Goal: Communication & Community: Answer question/provide support

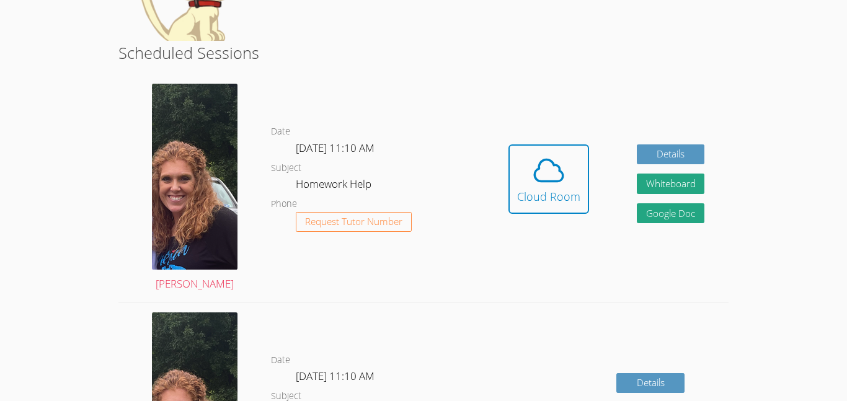
scroll to position [199, 0]
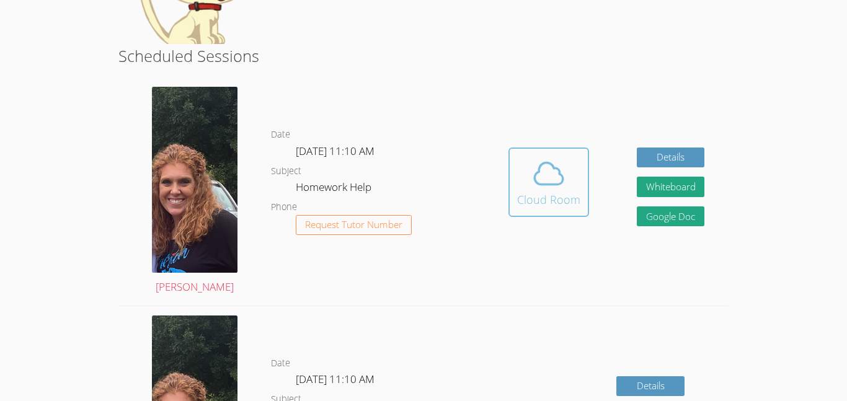
click at [561, 175] on icon at bounding box center [549, 174] width 29 height 22
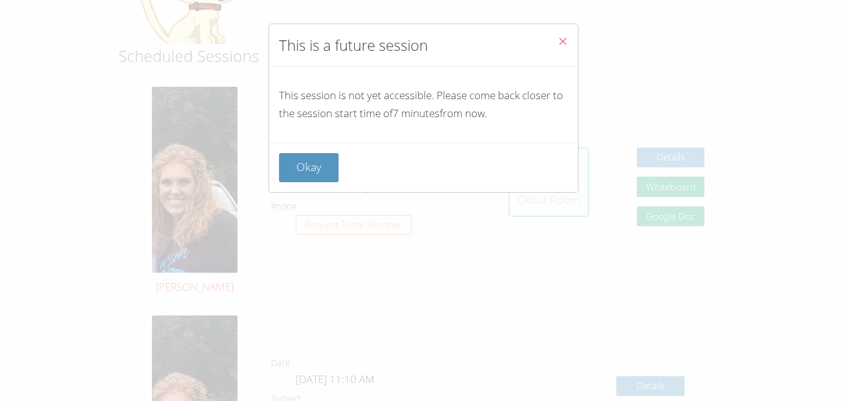
click at [561, 175] on div "Okay" at bounding box center [423, 167] width 289 height 29
click at [306, 165] on button "Okay" at bounding box center [309, 167] width 60 height 29
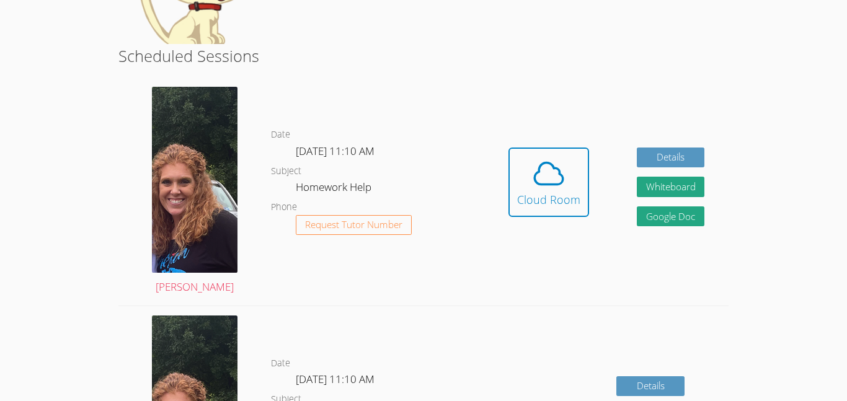
click at [15, 202] on html "Home Programs Sessions Tutors Messages Billing Logout [PERSON_NAME] You are alr…" at bounding box center [423, 1] width 847 height 401
click at [9, 202] on html "Home Programs Sessions Tutors Messages Billing Logout [PERSON_NAME] You are alr…" at bounding box center [423, 1] width 847 height 401
click at [554, 160] on icon at bounding box center [548, 173] width 35 height 35
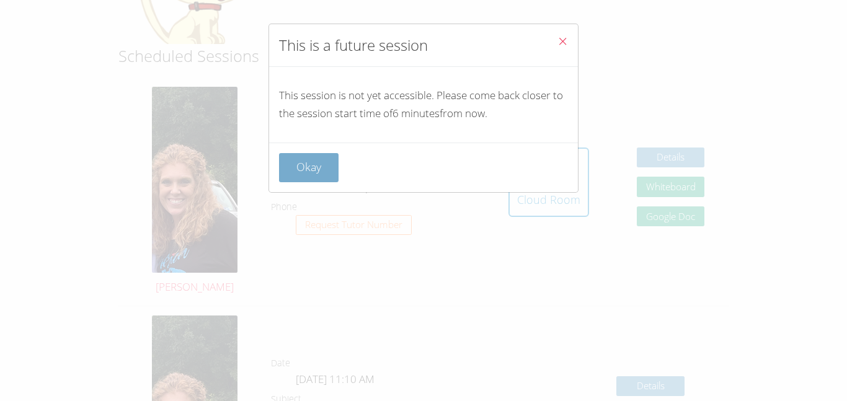
click at [291, 175] on button "Okay" at bounding box center [309, 167] width 60 height 29
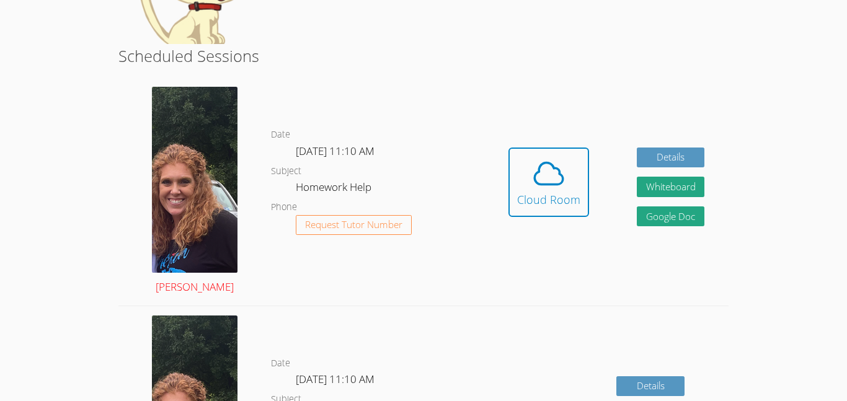
click at [194, 164] on img at bounding box center [195, 180] width 86 height 186
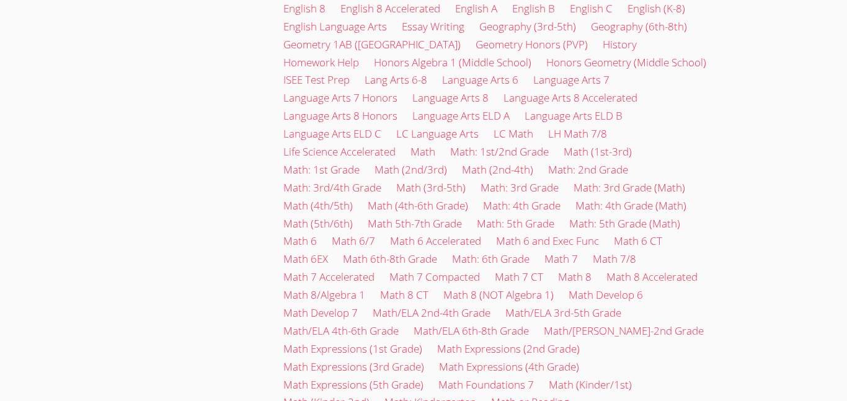
scroll to position [670, 0]
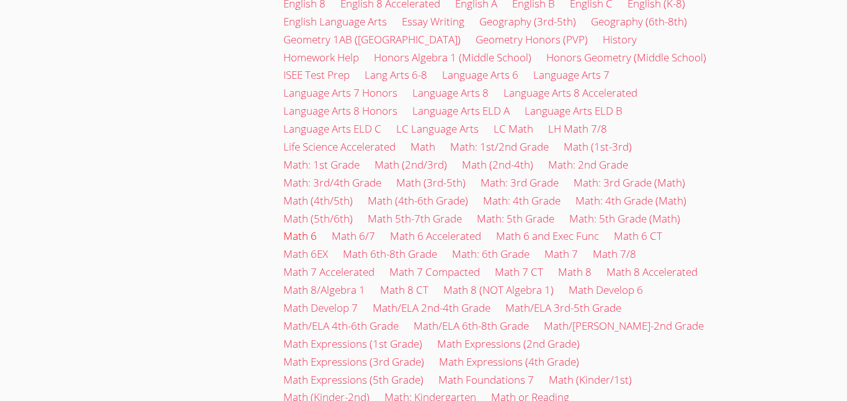
click at [302, 229] on link "Math 6" at bounding box center [299, 236] width 33 height 14
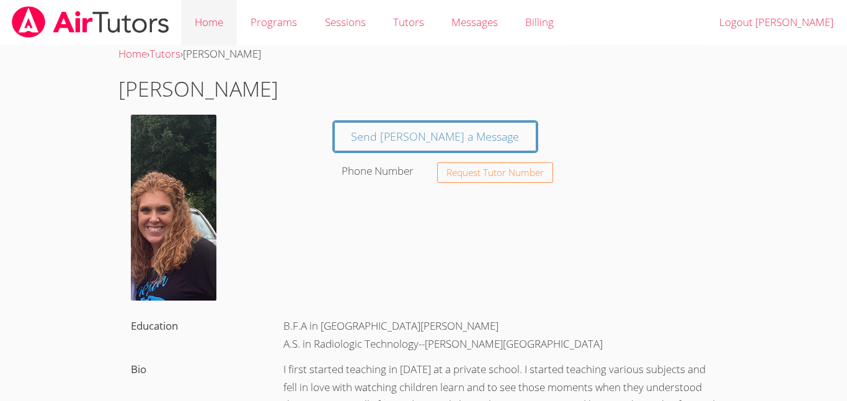
click at [194, 25] on link "Home" at bounding box center [209, 22] width 56 height 45
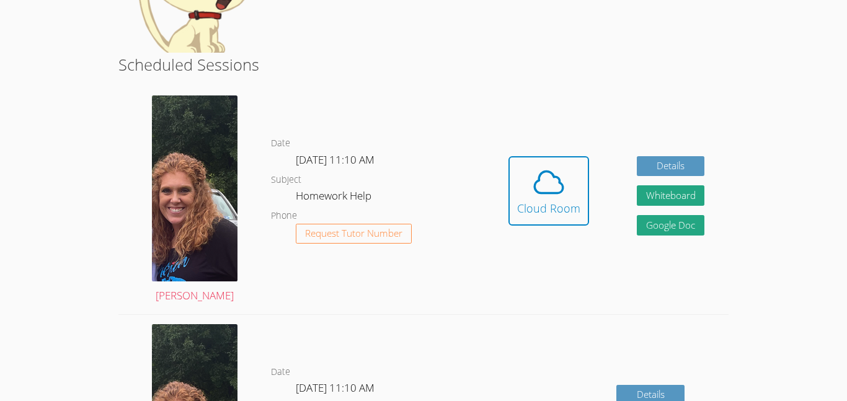
scroll to position [147, 0]
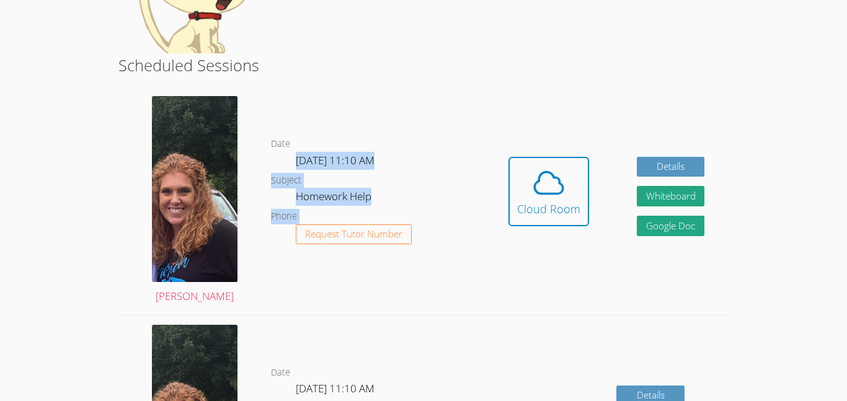
drag, startPoint x: 296, startPoint y: 158, endPoint x: 486, endPoint y: 163, distance: 189.2
click at [486, 163] on div "[PERSON_NAME] Date [DATE] 11:10 AM Subject Homework Help Phone Request Tutor Nu…" at bounding box center [423, 201] width 610 height 229
copy div "[DATE] 11:10 AM Subject Homework Help Phone Request Tutor Number Hidden"
click at [344, 163] on span "[DATE] 11:10 AM" at bounding box center [335, 160] width 79 height 14
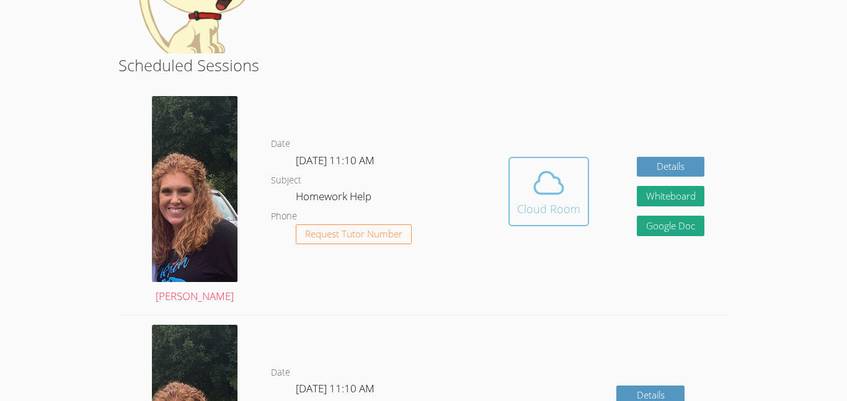
click at [528, 195] on span at bounding box center [548, 183] width 63 height 35
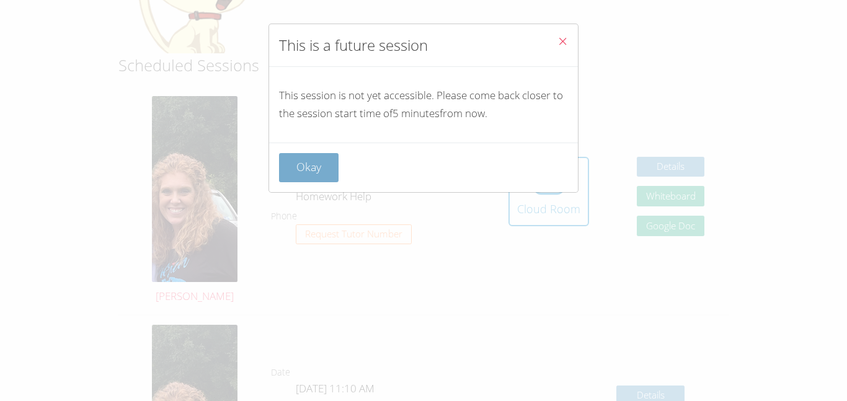
click at [322, 167] on button "Okay" at bounding box center [309, 167] width 60 height 29
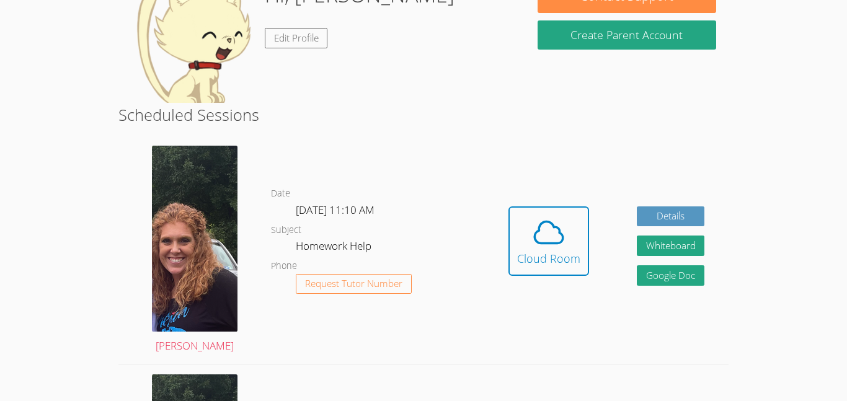
scroll to position [0, 0]
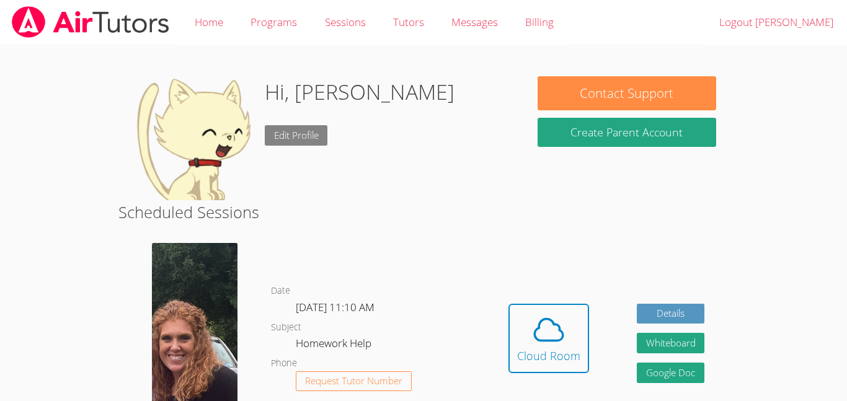
click at [278, 131] on link "Edit Profile" at bounding box center [296, 135] width 63 height 20
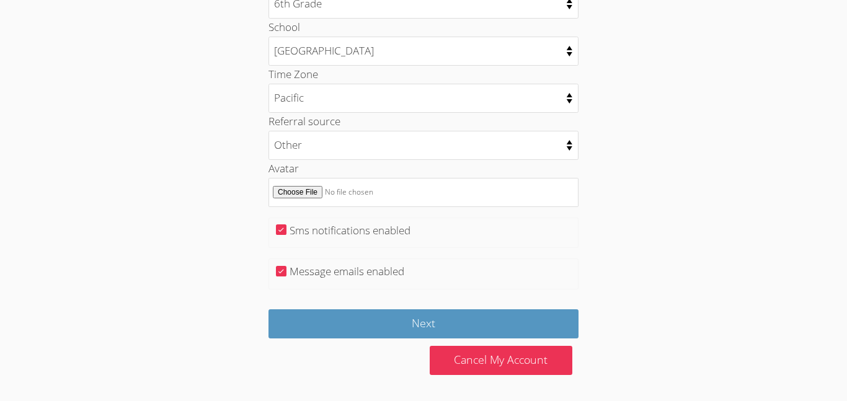
scroll to position [644, 0]
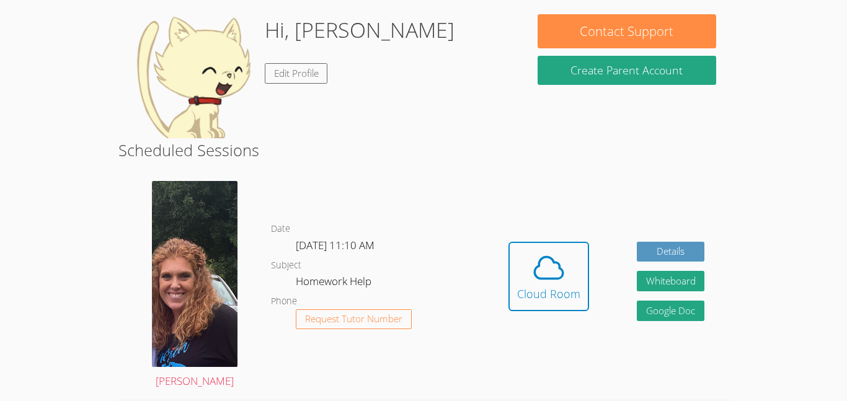
scroll to position [68, 0]
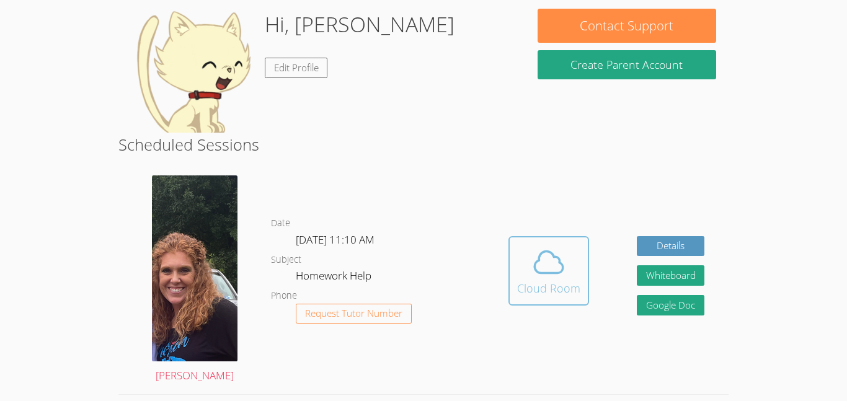
click at [538, 257] on icon at bounding box center [549, 263] width 29 height 22
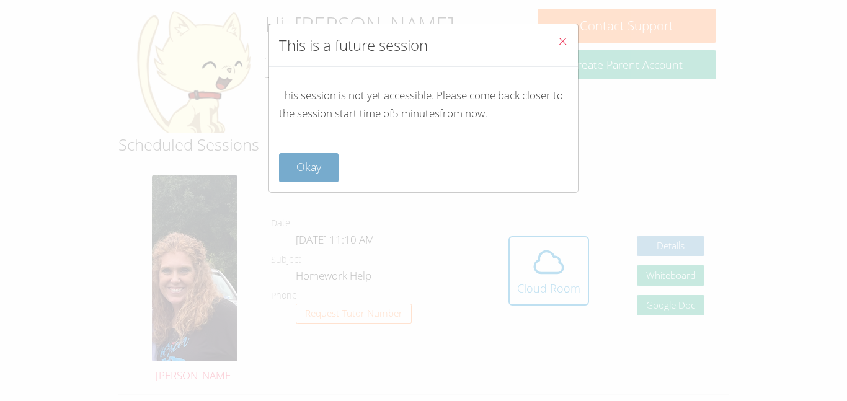
click at [303, 181] on button "Okay" at bounding box center [309, 167] width 60 height 29
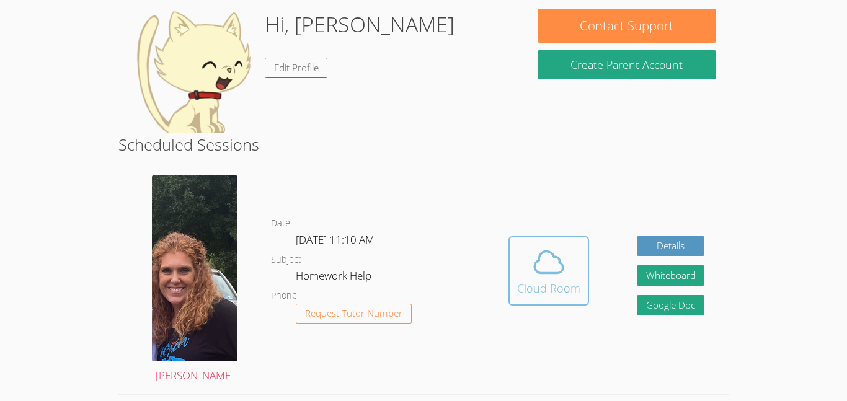
click at [580, 253] on button "Cloud Room" at bounding box center [548, 270] width 81 height 69
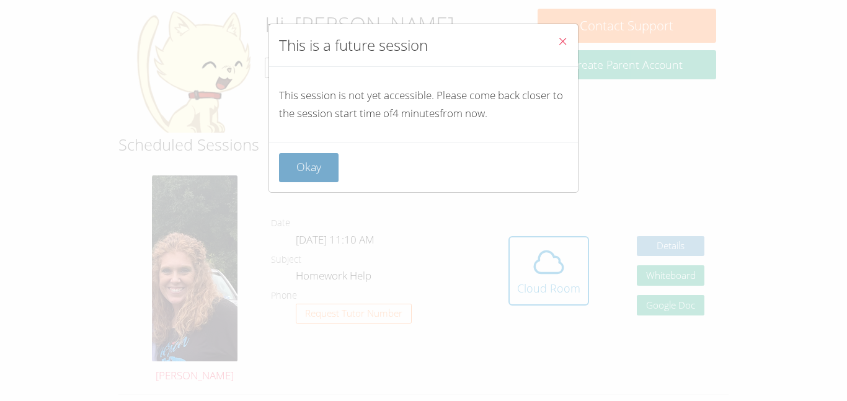
click at [325, 175] on button "Okay" at bounding box center [309, 167] width 60 height 29
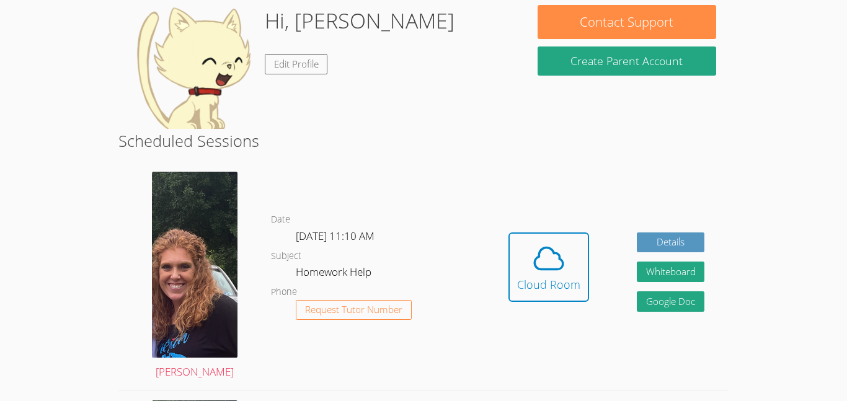
scroll to position [74, 0]
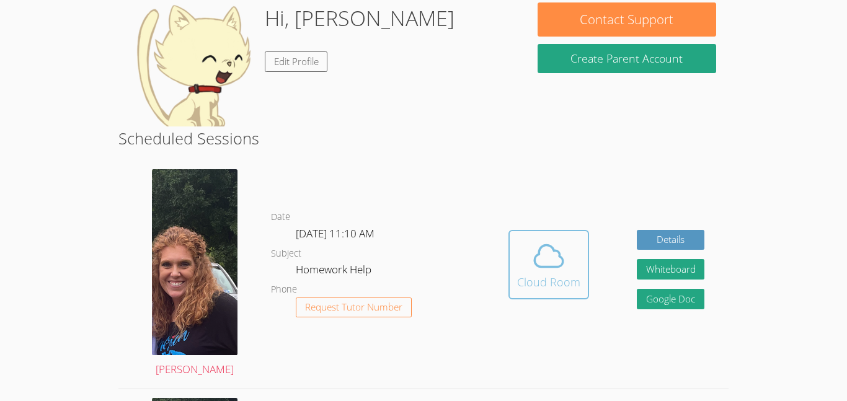
click at [542, 270] on icon at bounding box center [548, 256] width 35 height 35
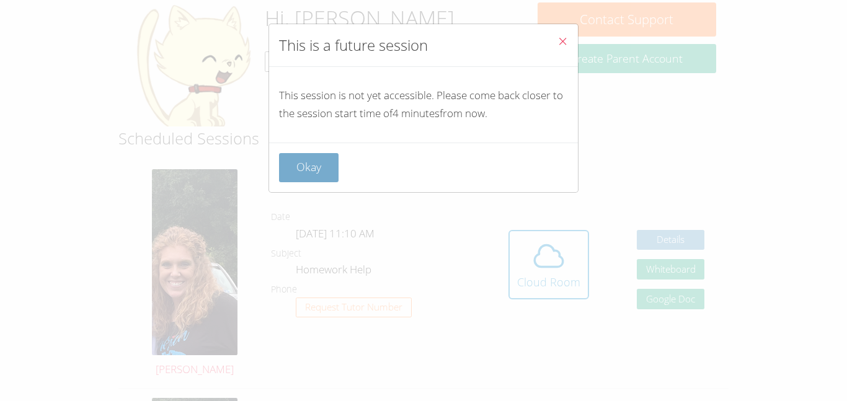
click at [309, 172] on button "Okay" at bounding box center [309, 167] width 60 height 29
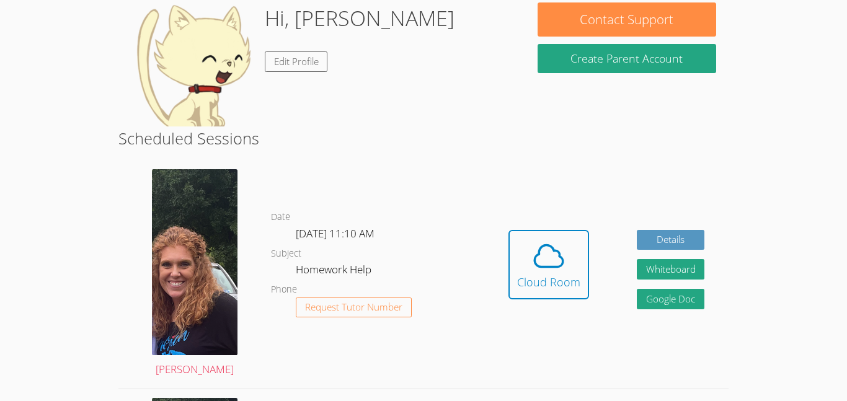
click at [140, 318] on div "[PERSON_NAME]" at bounding box center [194, 274] width 153 height 228
click at [444, 56] on div "Hi, [PERSON_NAME] Edit Profile" at bounding box center [322, 64] width 382 height 124
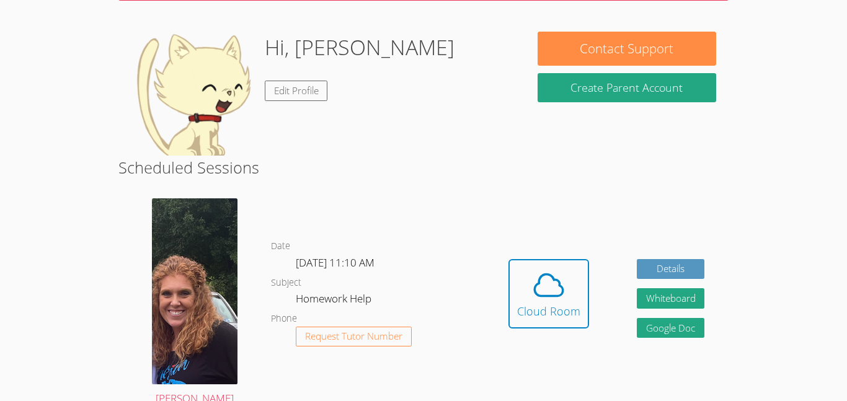
scroll to position [95, 0]
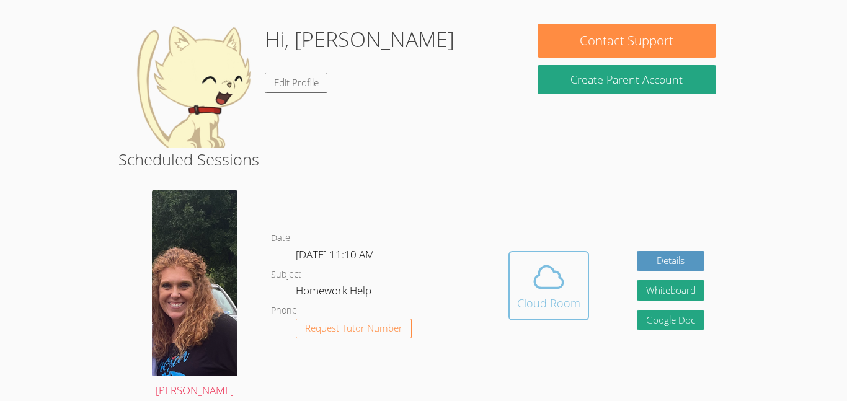
click at [562, 274] on icon at bounding box center [548, 277] width 35 height 35
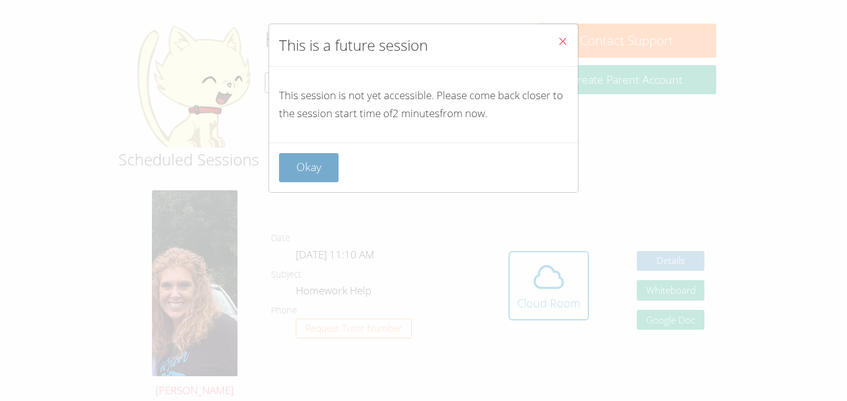
click at [327, 172] on button "Okay" at bounding box center [309, 167] width 60 height 29
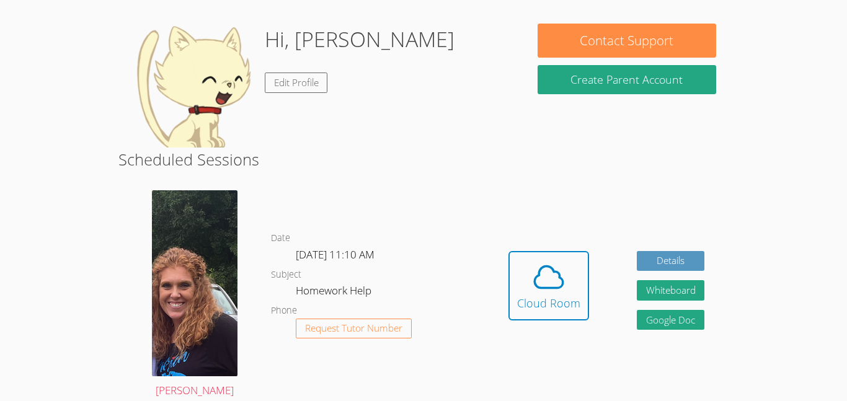
click at [508, 251] on button "Cloud Room" at bounding box center [548, 285] width 81 height 69
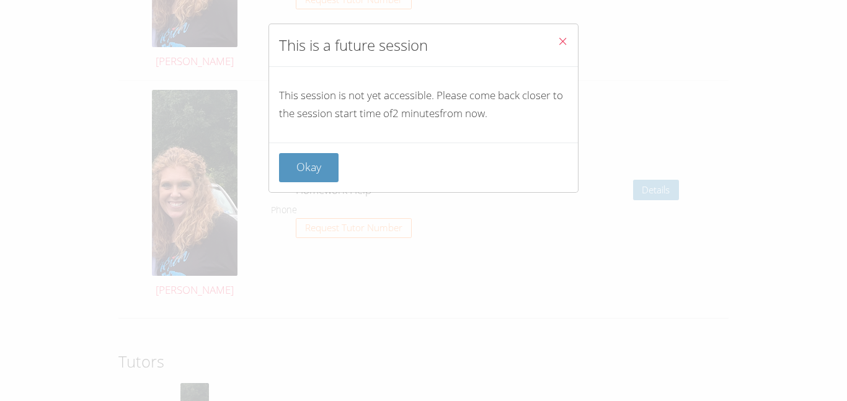
scroll to position [2381, 0]
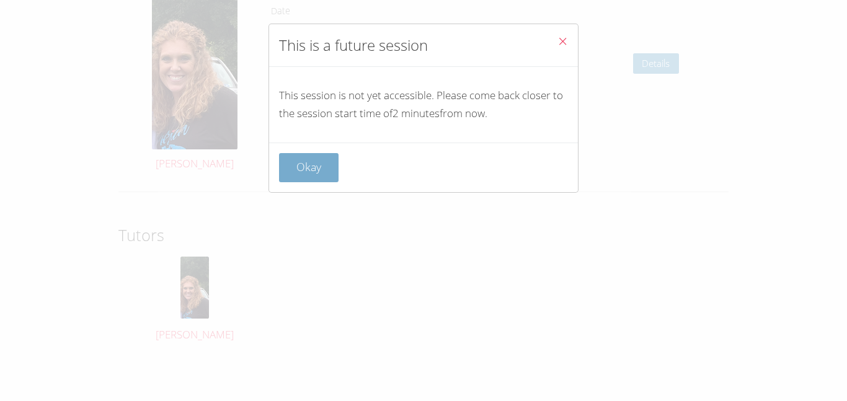
click at [321, 171] on button "Okay" at bounding box center [309, 167] width 60 height 29
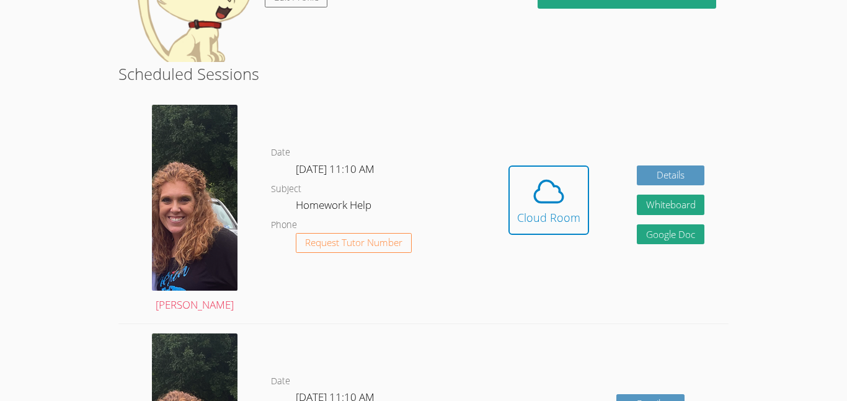
scroll to position [0, 0]
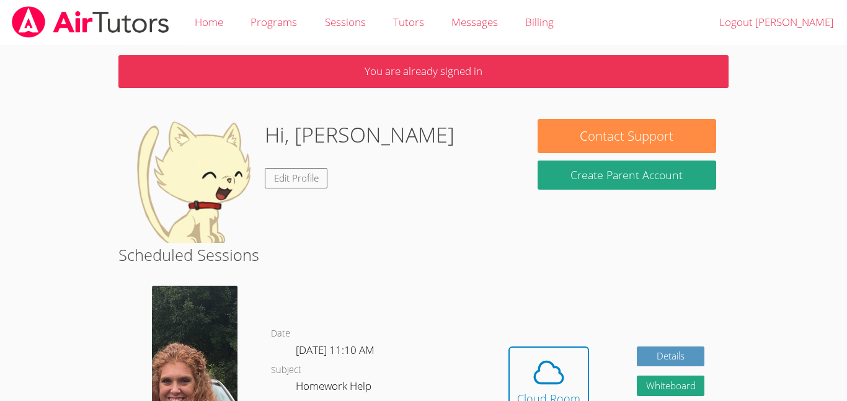
click at [508, 347] on button "Cloud Room" at bounding box center [548, 381] width 81 height 69
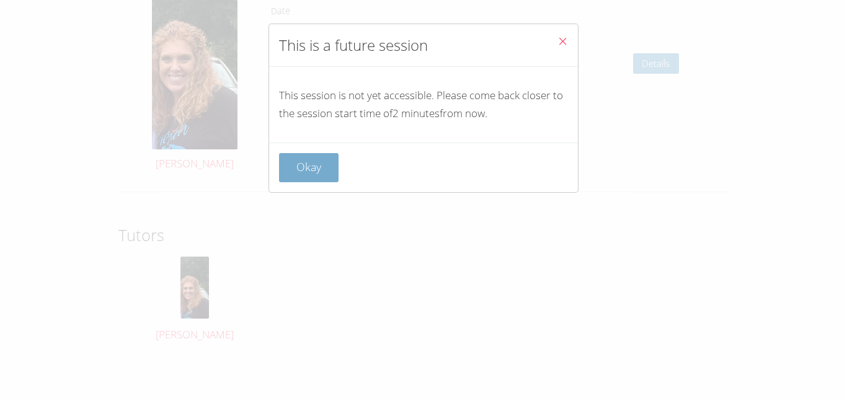
click at [320, 163] on button "Okay" at bounding box center [309, 167] width 60 height 29
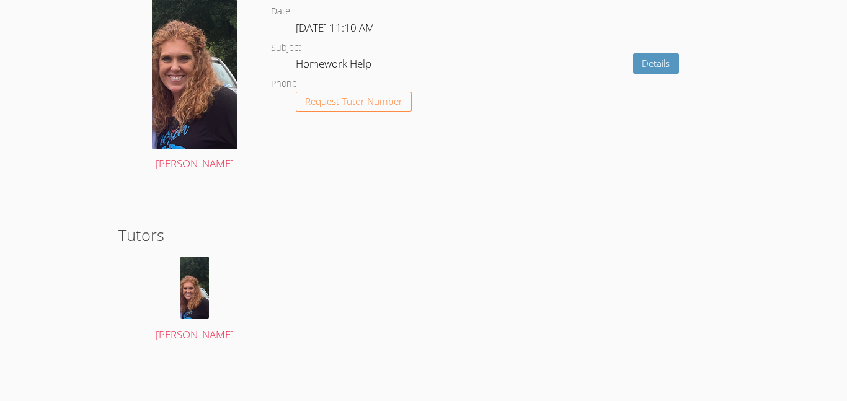
scroll to position [181, 0]
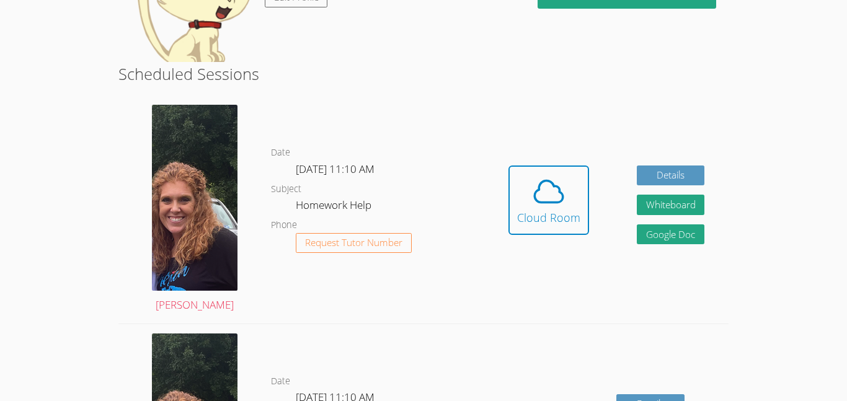
click at [508, 166] on button "Cloud Room" at bounding box center [548, 200] width 81 height 69
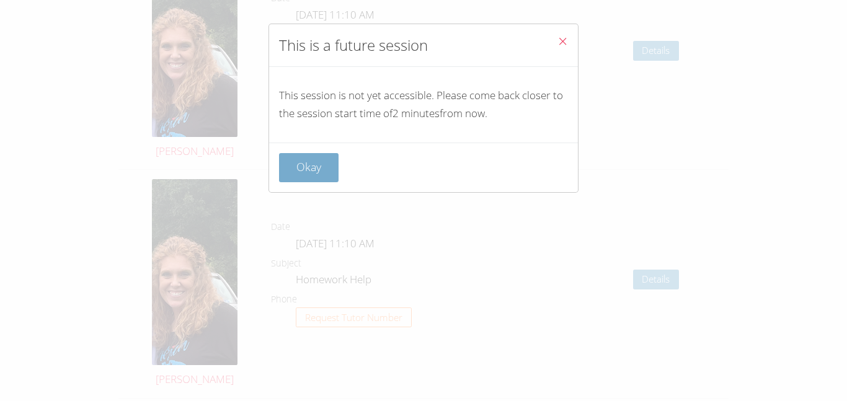
click at [316, 164] on button "Okay" at bounding box center [309, 167] width 60 height 29
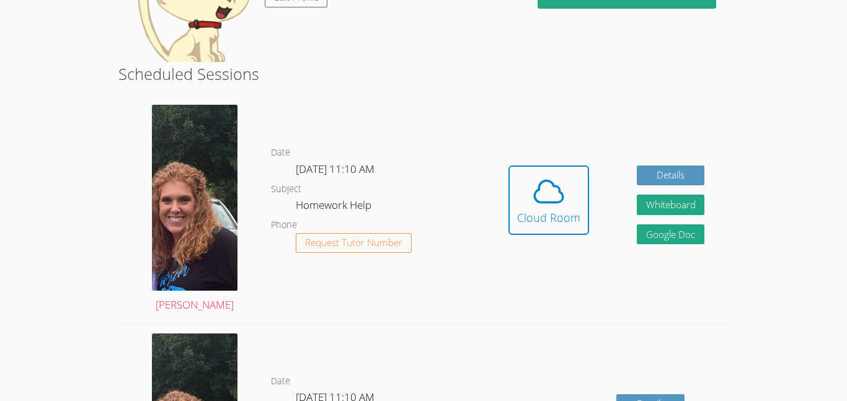
click at [508, 166] on button "Cloud Room" at bounding box center [548, 200] width 81 height 69
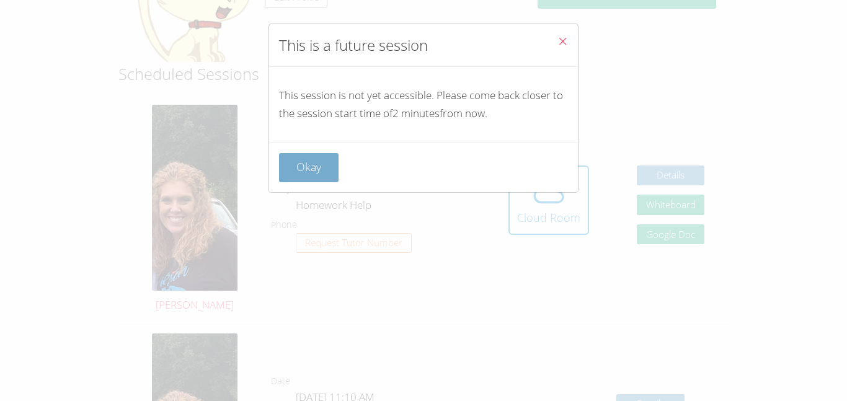
click at [317, 169] on button "Okay" at bounding box center [309, 167] width 60 height 29
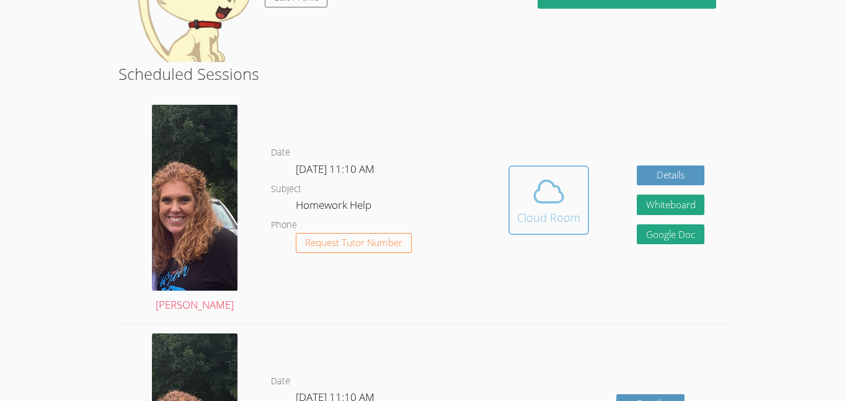
click at [520, 211] on div "Cloud Room" at bounding box center [548, 217] width 63 height 17
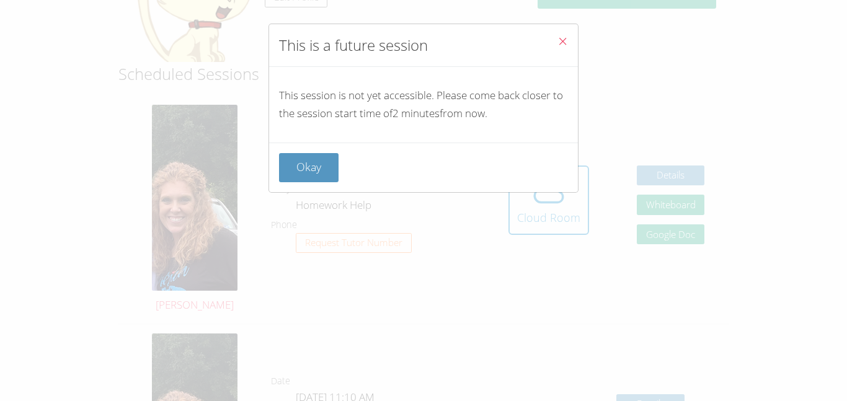
click at [343, 179] on div "Okay" at bounding box center [423, 167] width 289 height 29
click at [295, 162] on button "Okay" at bounding box center [309, 167] width 60 height 29
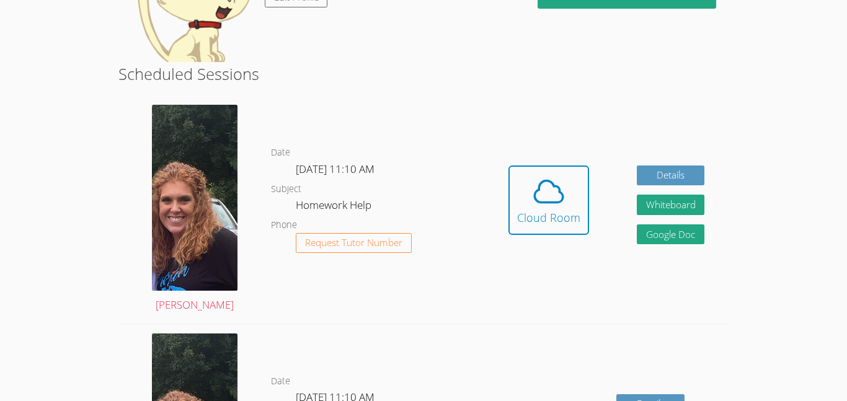
click at [508, 166] on button "Cloud Room" at bounding box center [548, 200] width 81 height 69
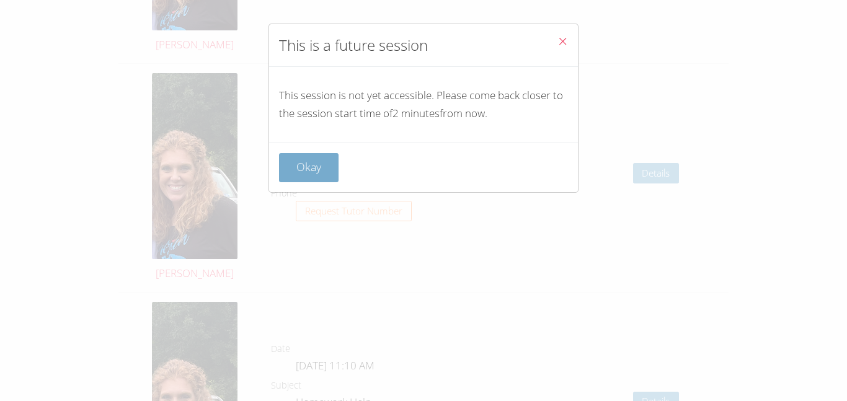
click at [308, 168] on button "Okay" at bounding box center [309, 167] width 60 height 29
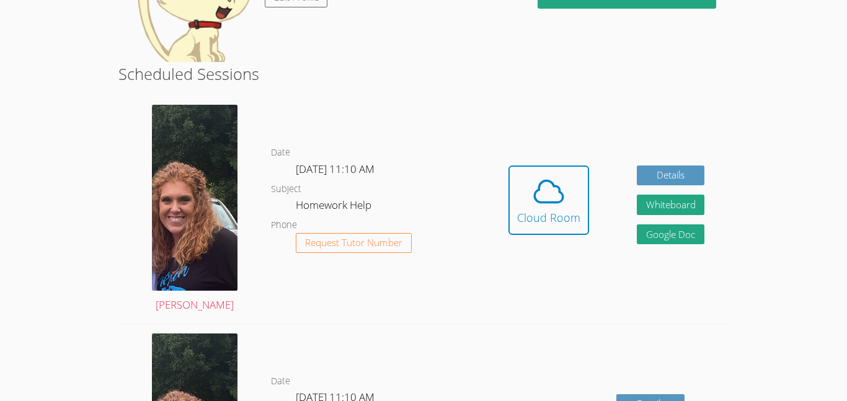
click at [508, 166] on button "Cloud Room" at bounding box center [548, 200] width 81 height 69
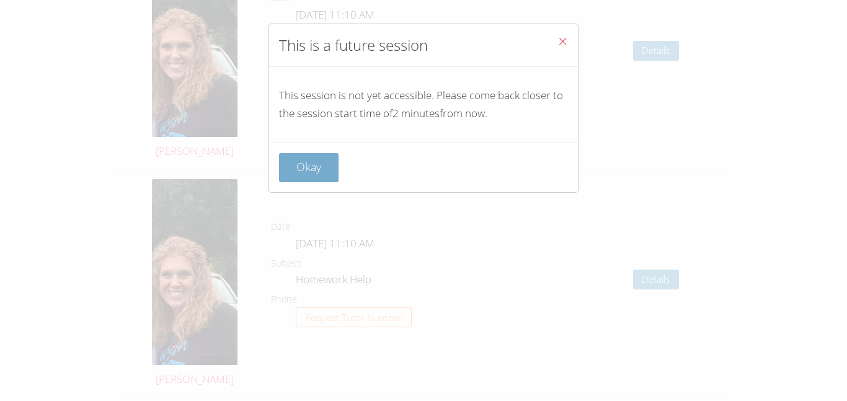
click at [308, 168] on button "Okay" at bounding box center [309, 167] width 60 height 29
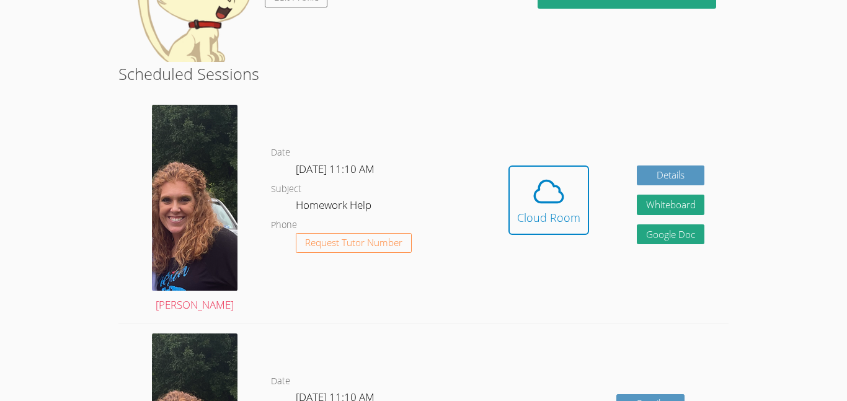
click at [508, 166] on button "Cloud Room" at bounding box center [548, 200] width 81 height 69
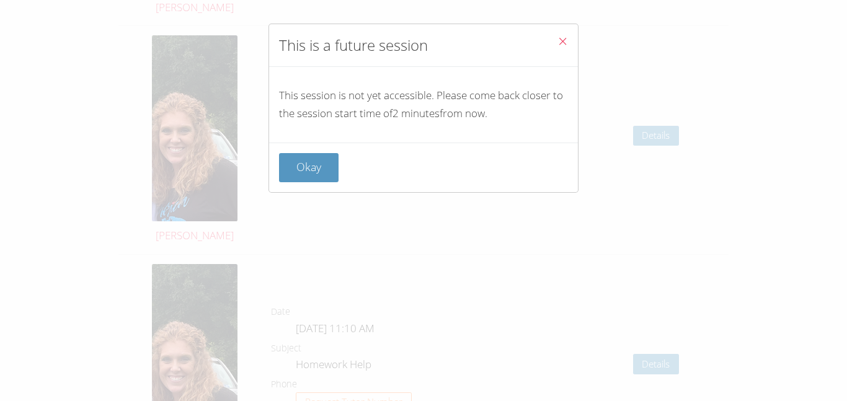
scroll to position [2381, 0]
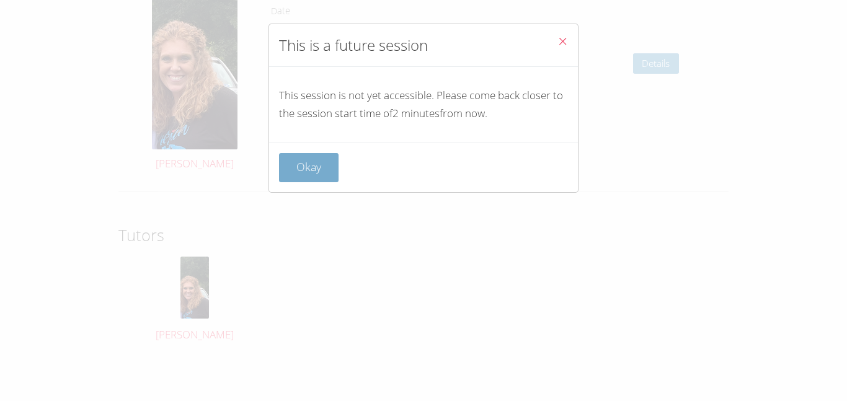
click at [321, 173] on button "Okay" at bounding box center [309, 167] width 60 height 29
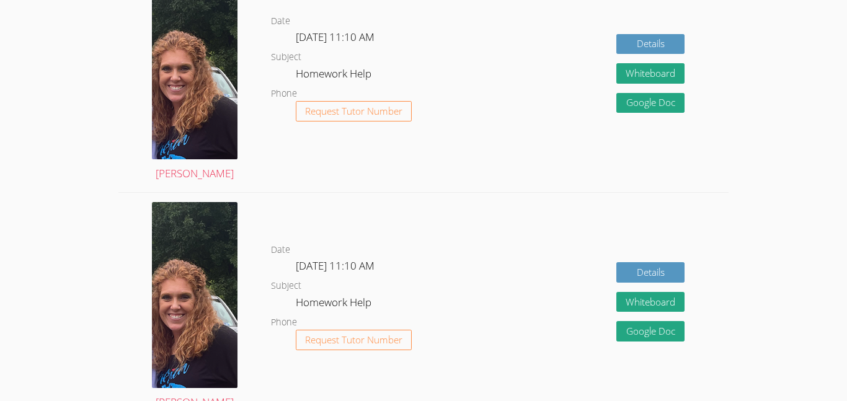
scroll to position [0, 0]
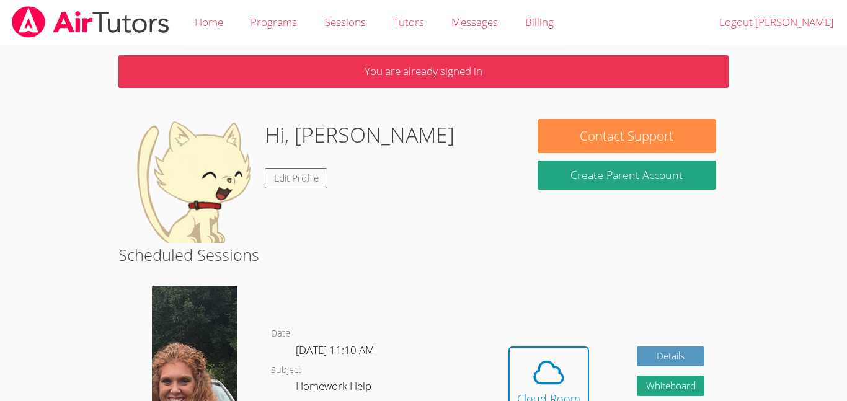
click at [508, 347] on button "Cloud Room" at bounding box center [548, 381] width 81 height 69
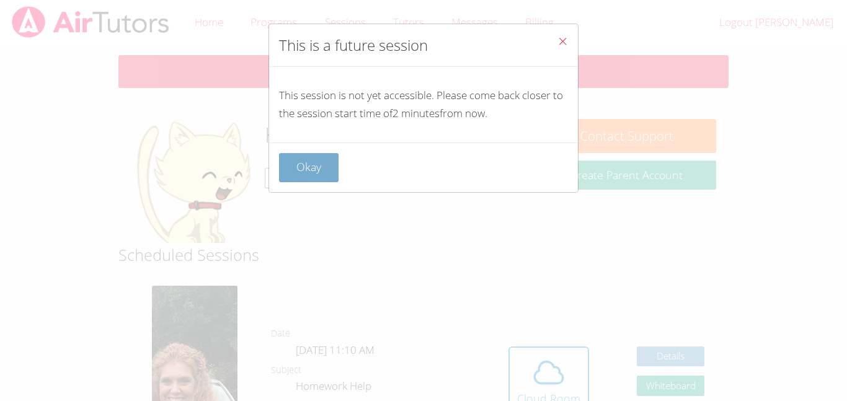
click at [323, 162] on button "Okay" at bounding box center [309, 167] width 60 height 29
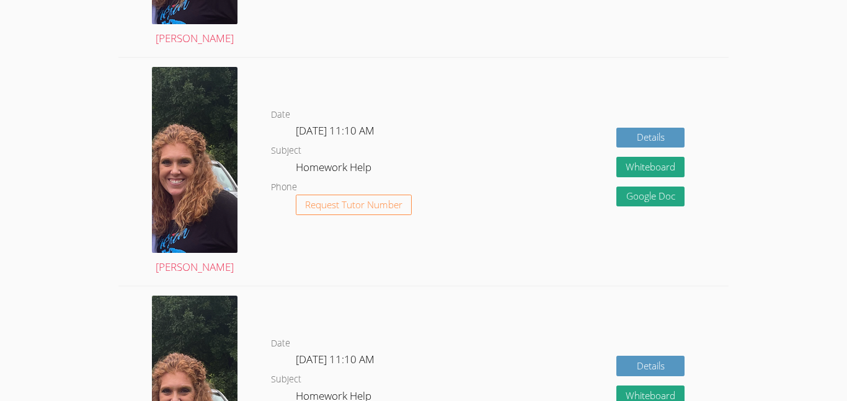
scroll to position [455, 0]
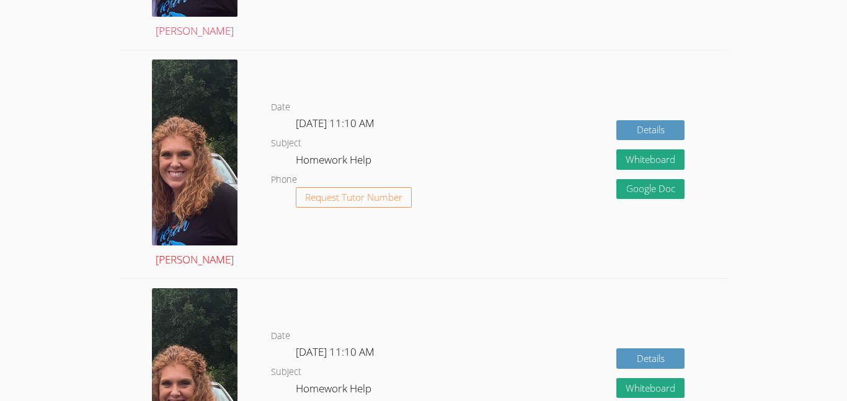
click at [233, 263] on link "[PERSON_NAME]" at bounding box center [195, 165] width 86 height 210
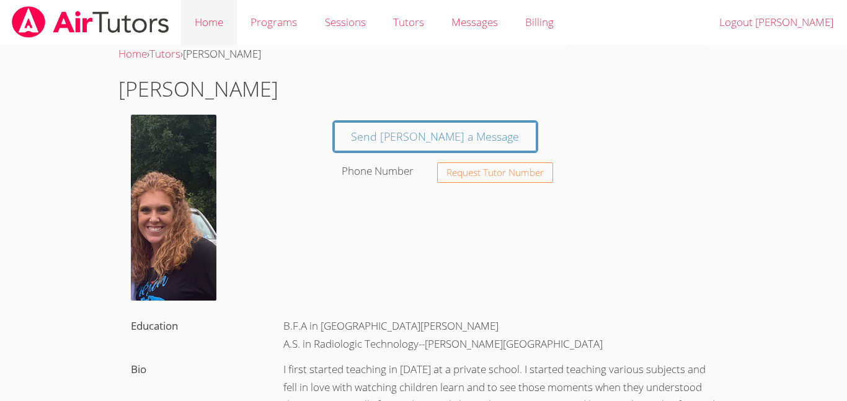
click at [215, 36] on link "Home" at bounding box center [209, 22] width 56 height 45
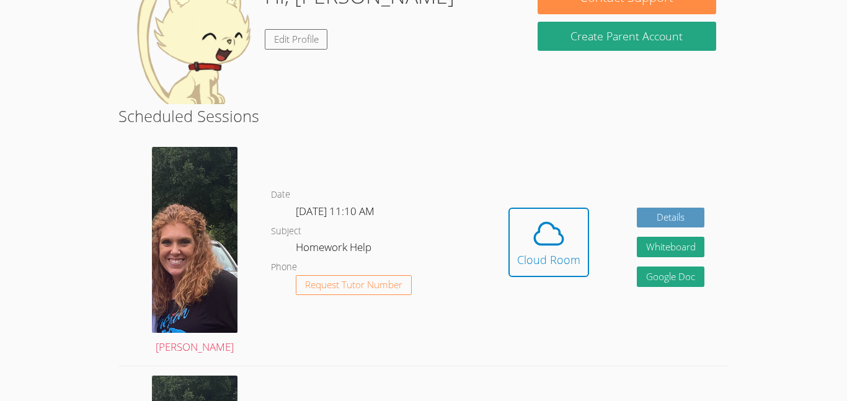
scroll to position [92, 0]
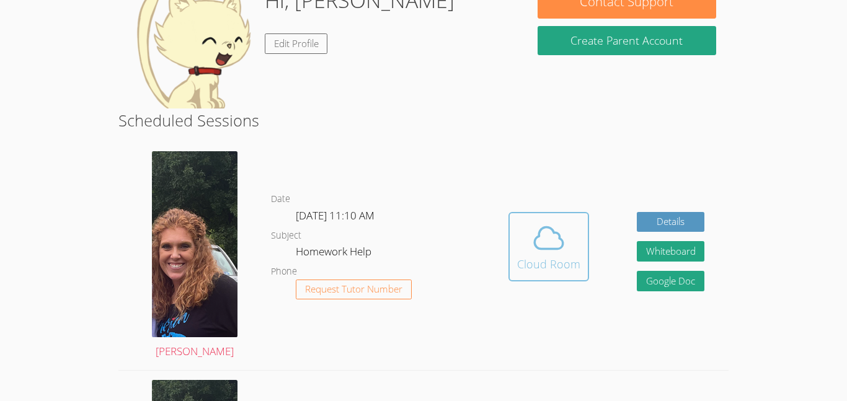
click at [543, 247] on icon at bounding box center [548, 238] width 35 height 35
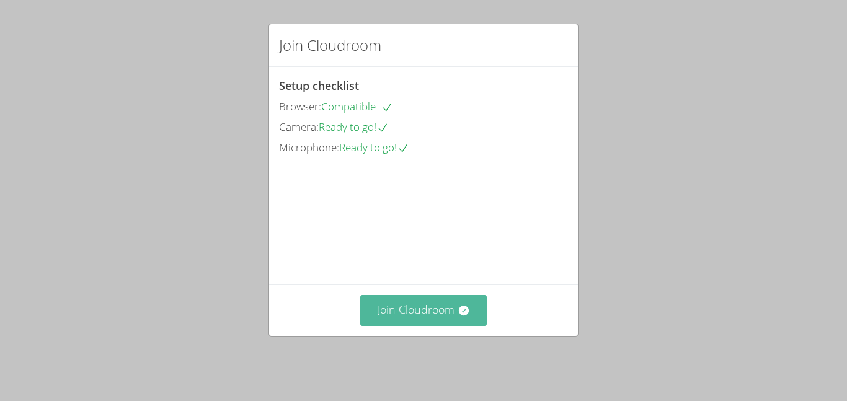
click at [414, 321] on button "Join Cloudroom" at bounding box center [423, 310] width 127 height 30
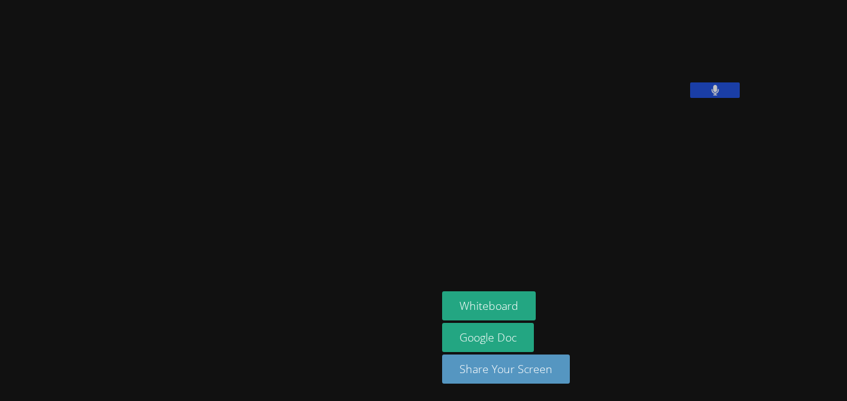
click at [690, 98] on button at bounding box center [715, 90] width 50 height 16
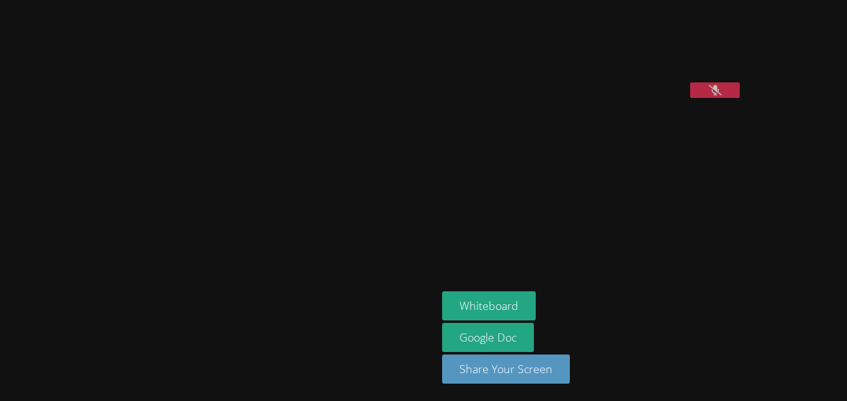
click at [690, 98] on button at bounding box center [715, 90] width 50 height 16
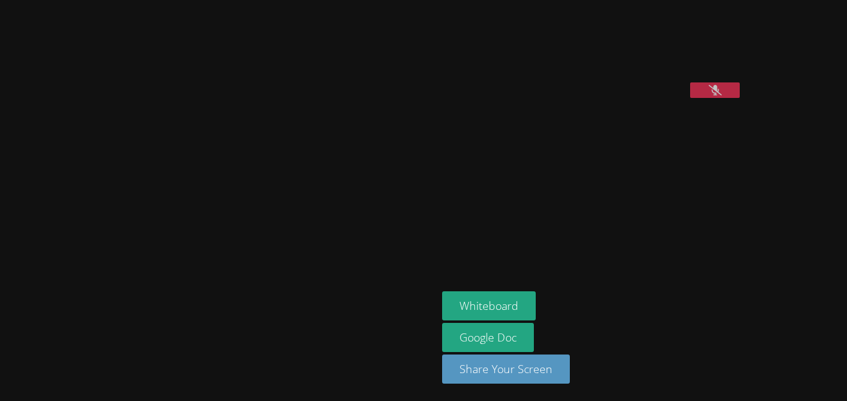
click at [690, 98] on button at bounding box center [715, 90] width 50 height 16
click at [690, 82] on button at bounding box center [715, 90] width 50 height 16
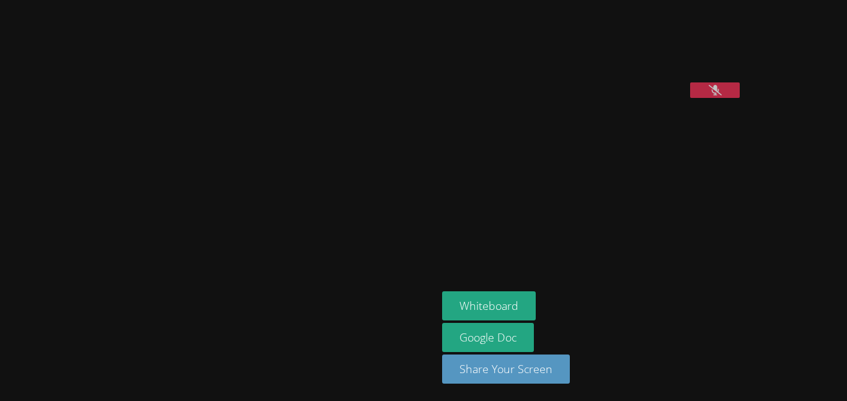
click at [690, 82] on button at bounding box center [715, 90] width 50 height 16
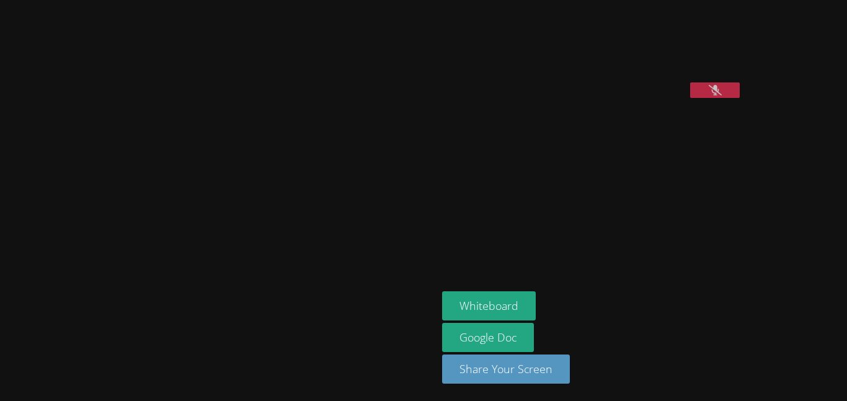
click at [690, 82] on button at bounding box center [715, 90] width 50 height 16
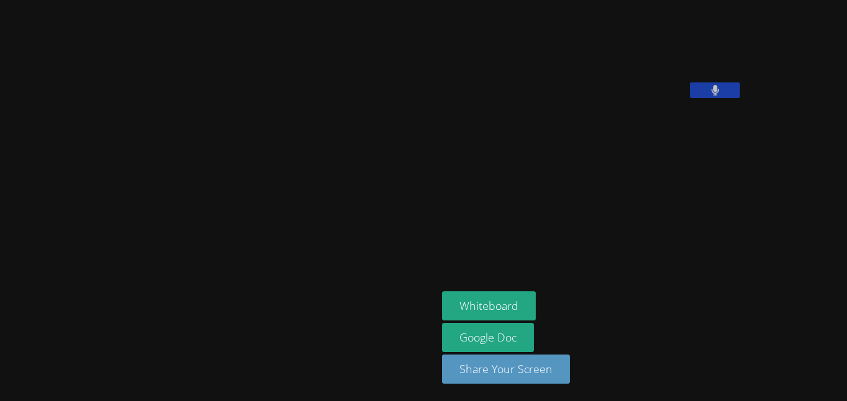
click at [690, 82] on button at bounding box center [715, 90] width 50 height 16
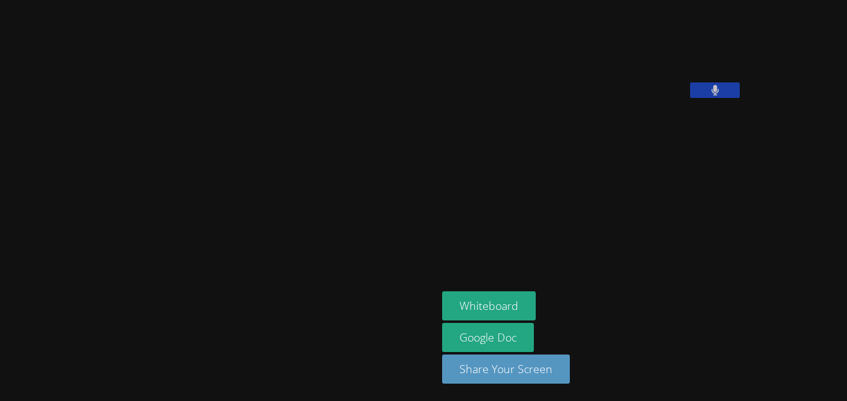
click at [690, 82] on button at bounding box center [715, 90] width 50 height 16
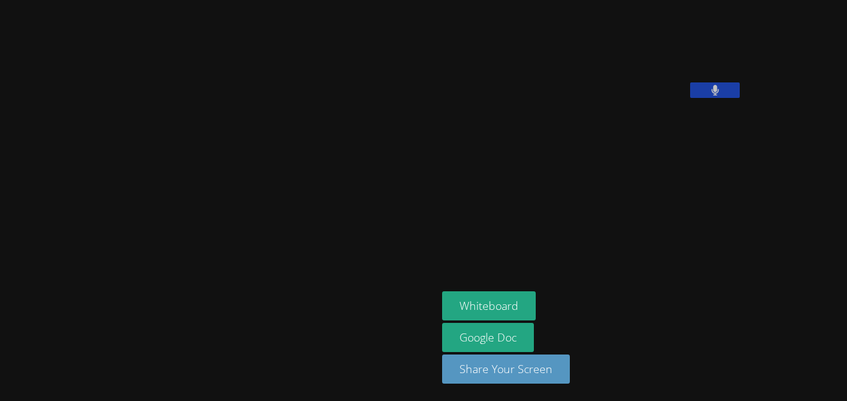
click at [690, 82] on button at bounding box center [715, 90] width 50 height 16
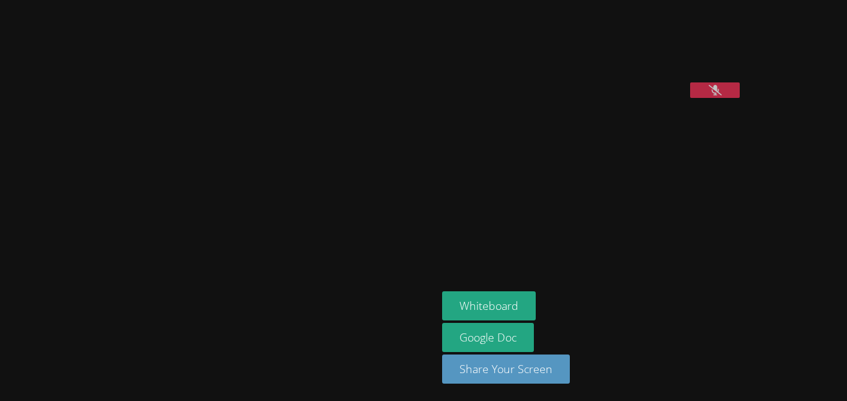
click at [690, 82] on button at bounding box center [715, 90] width 50 height 16
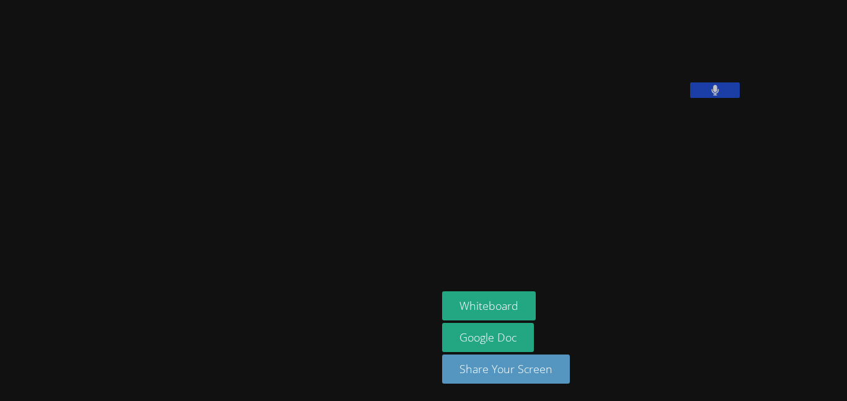
click at [690, 82] on button at bounding box center [715, 90] width 50 height 16
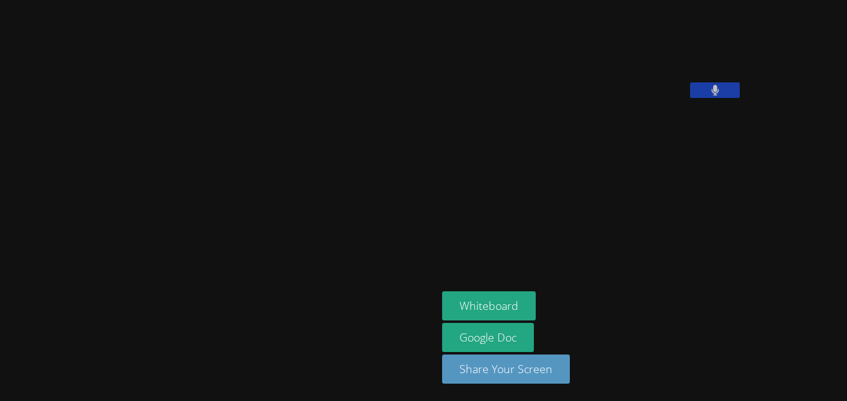
click at [730, 47] on div "Paul Schwarz Whiteboard Google Doc Share Your Screen" at bounding box center [423, 200] width 847 height 401
click at [588, 348] on div "Whiteboard Google Doc Share Your Screen" at bounding box center [592, 342] width 300 height 102
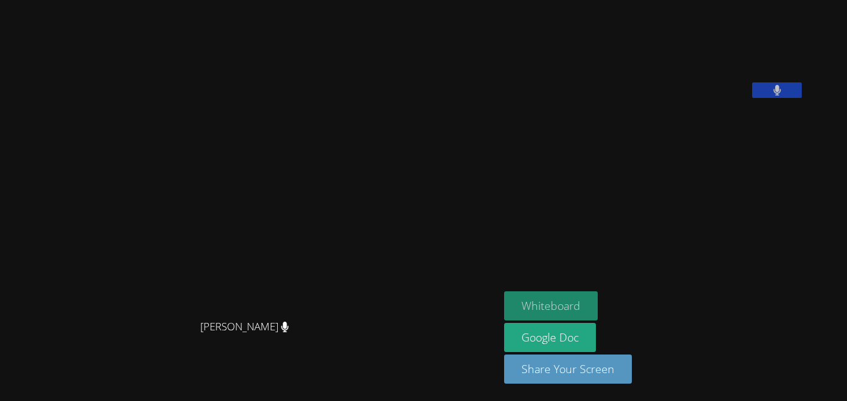
click at [598, 304] on button "Whiteboard" at bounding box center [551, 305] width 94 height 29
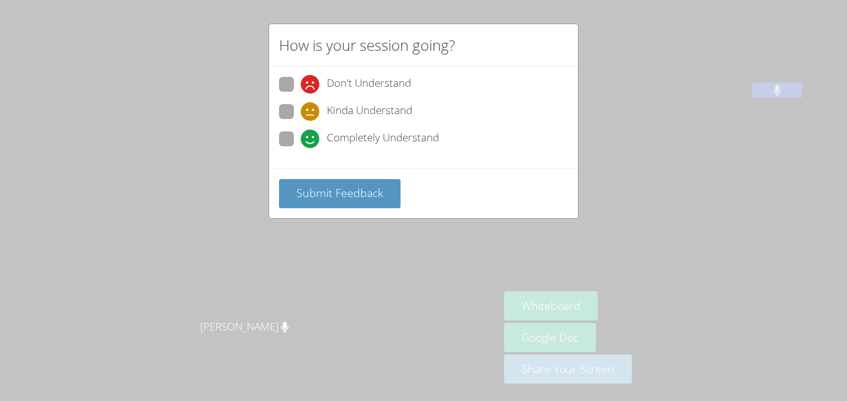
click at [301, 148] on span at bounding box center [301, 148] width 0 height 0
click at [301, 142] on input "Completely Understand" at bounding box center [306, 136] width 11 height 11
radio input "true"
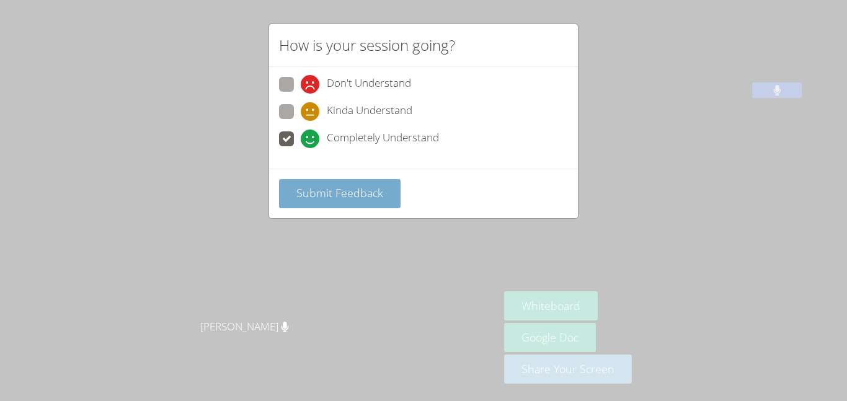
click at [334, 200] on button "Submit Feedback" at bounding box center [340, 193] width 122 height 29
